Goal: Check status: Check status

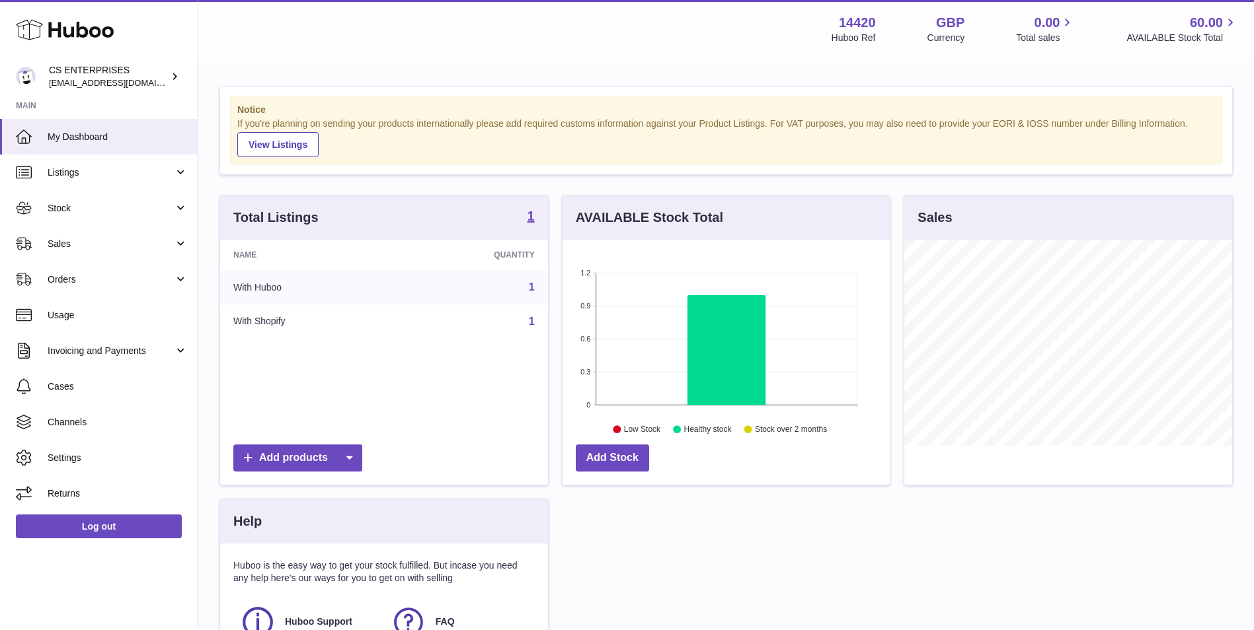
scroll to position [206, 327]
click at [128, 203] on span "Stock" at bounding box center [111, 208] width 126 height 13
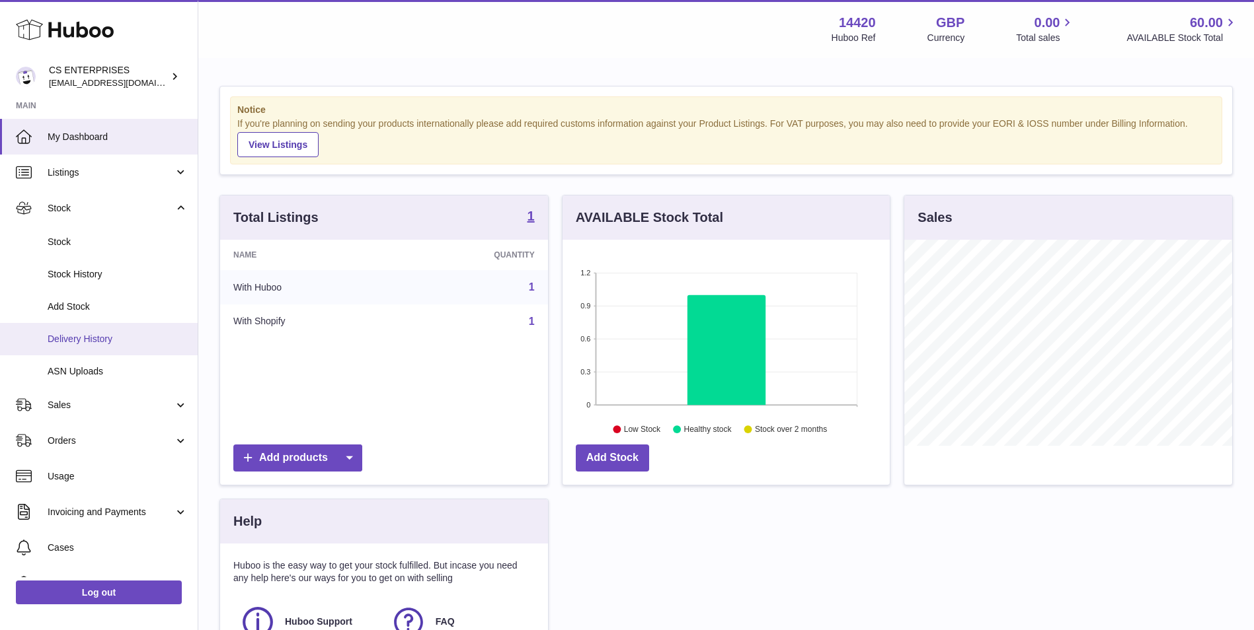
click at [110, 342] on span "Delivery History" at bounding box center [118, 339] width 140 height 13
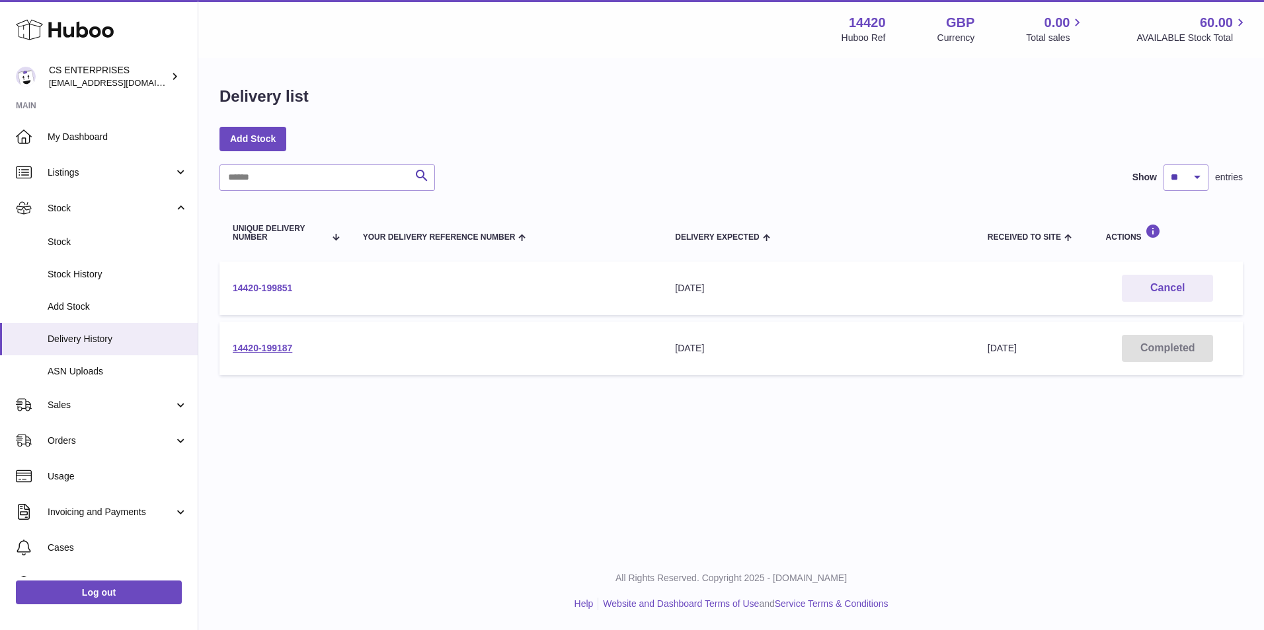
click at [285, 283] on link "14420-199851" at bounding box center [262, 288] width 59 height 11
